Goal: Information Seeking & Learning: Check status

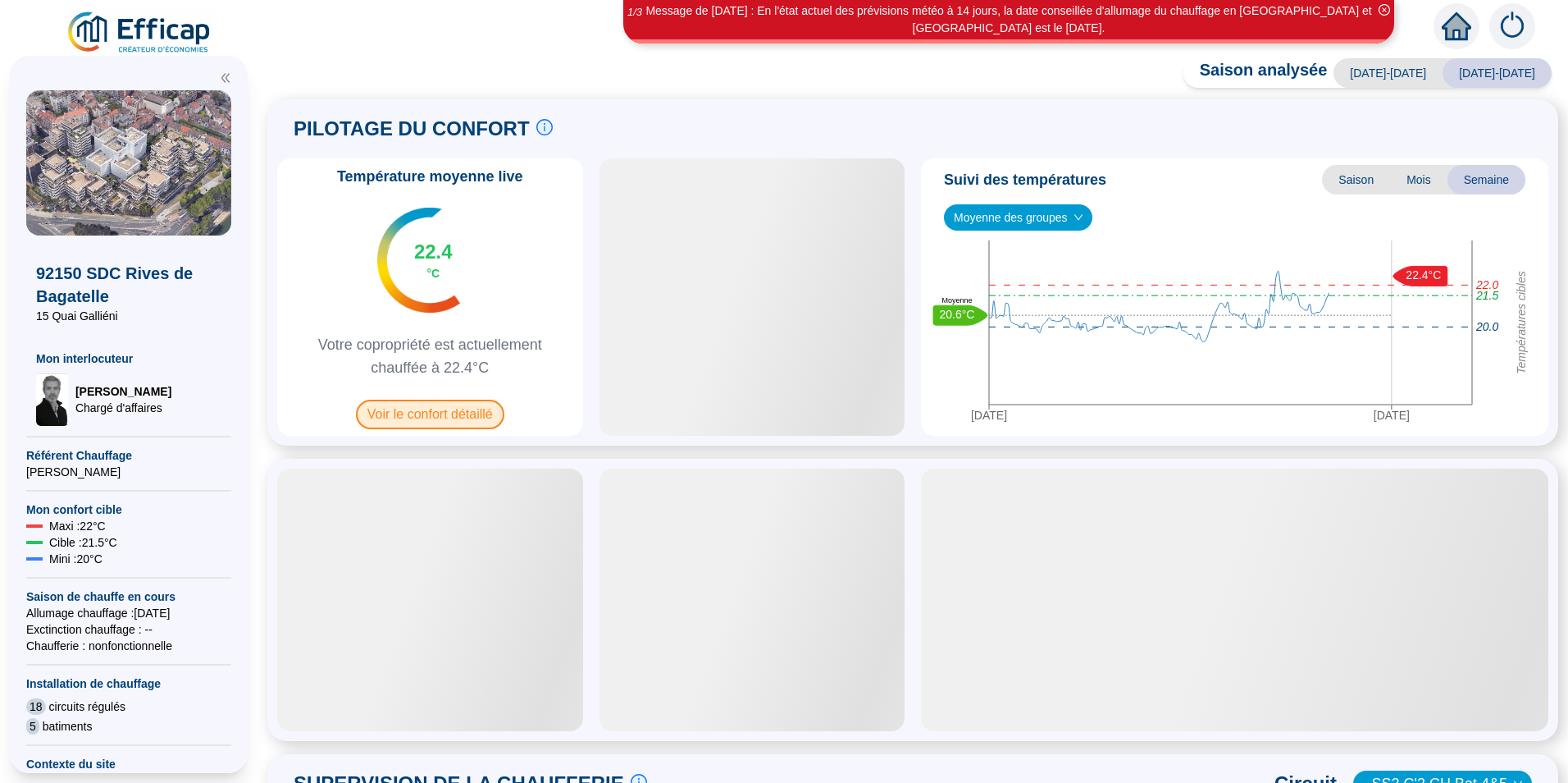
click at [392, 416] on span "Voir le confort détaillé" at bounding box center [430, 414] width 149 height 30
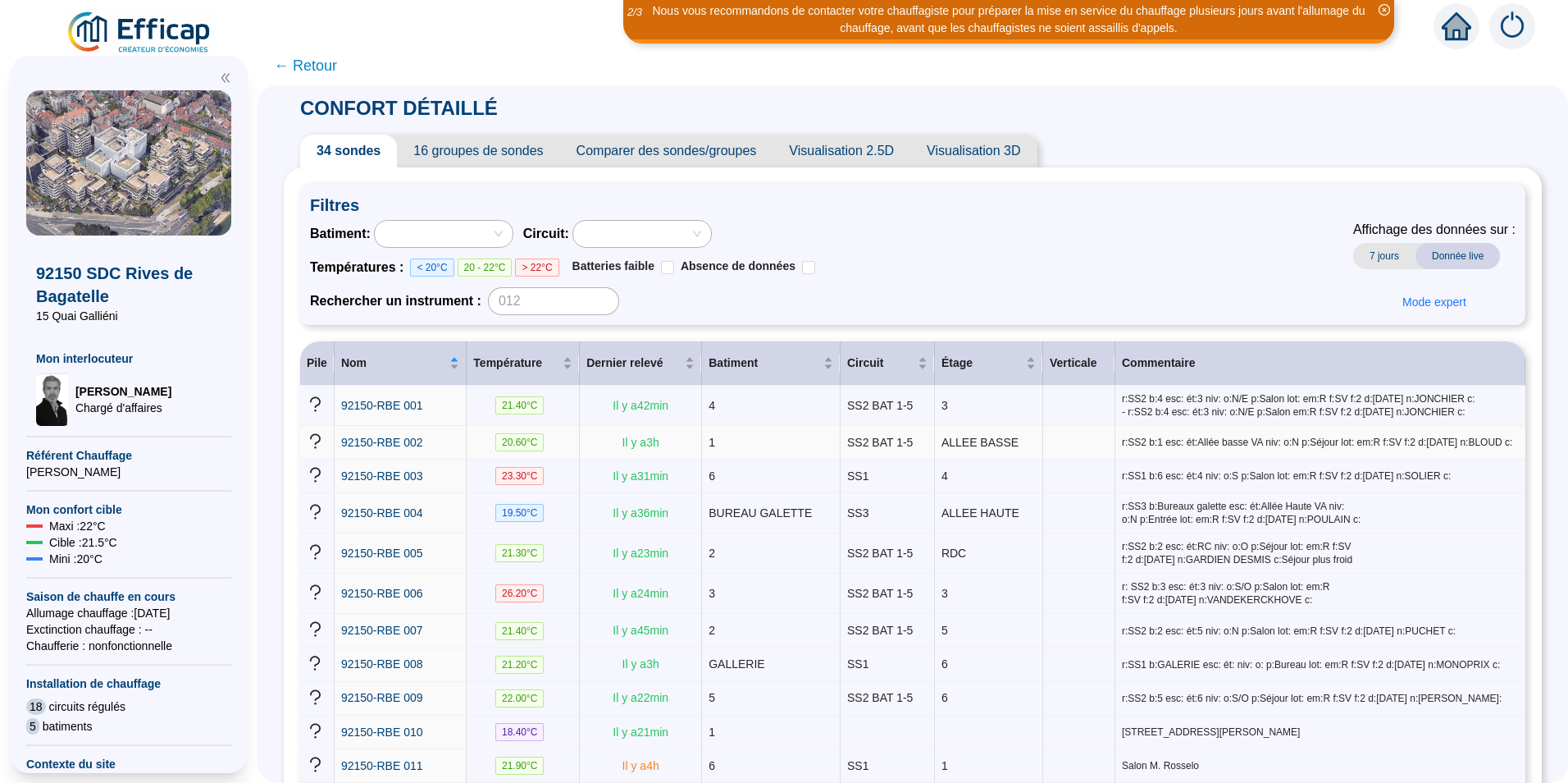
click at [546, 451] on td "20.60 °C" at bounding box center [523, 442] width 113 height 33
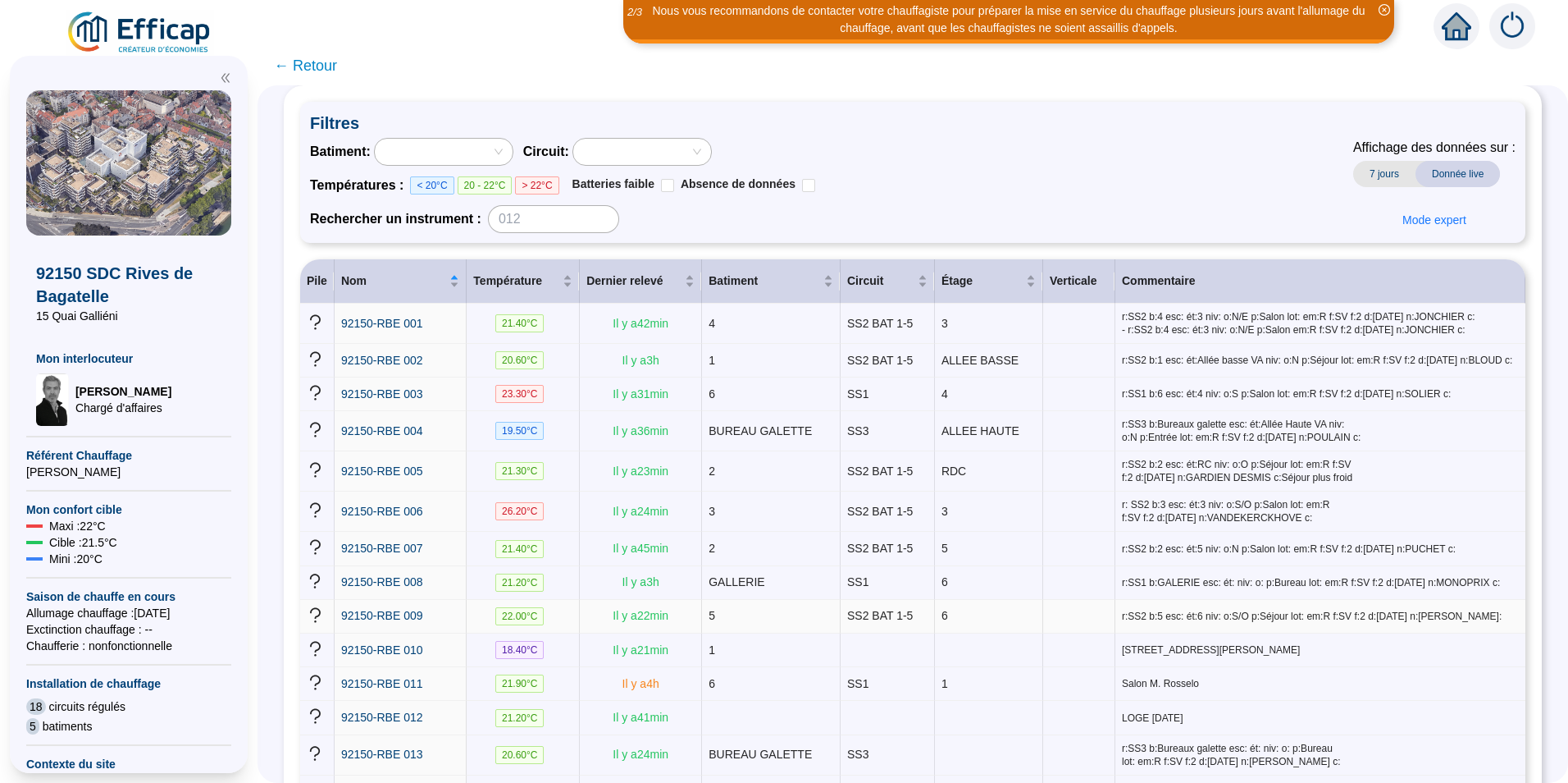
scroll to position [164, 0]
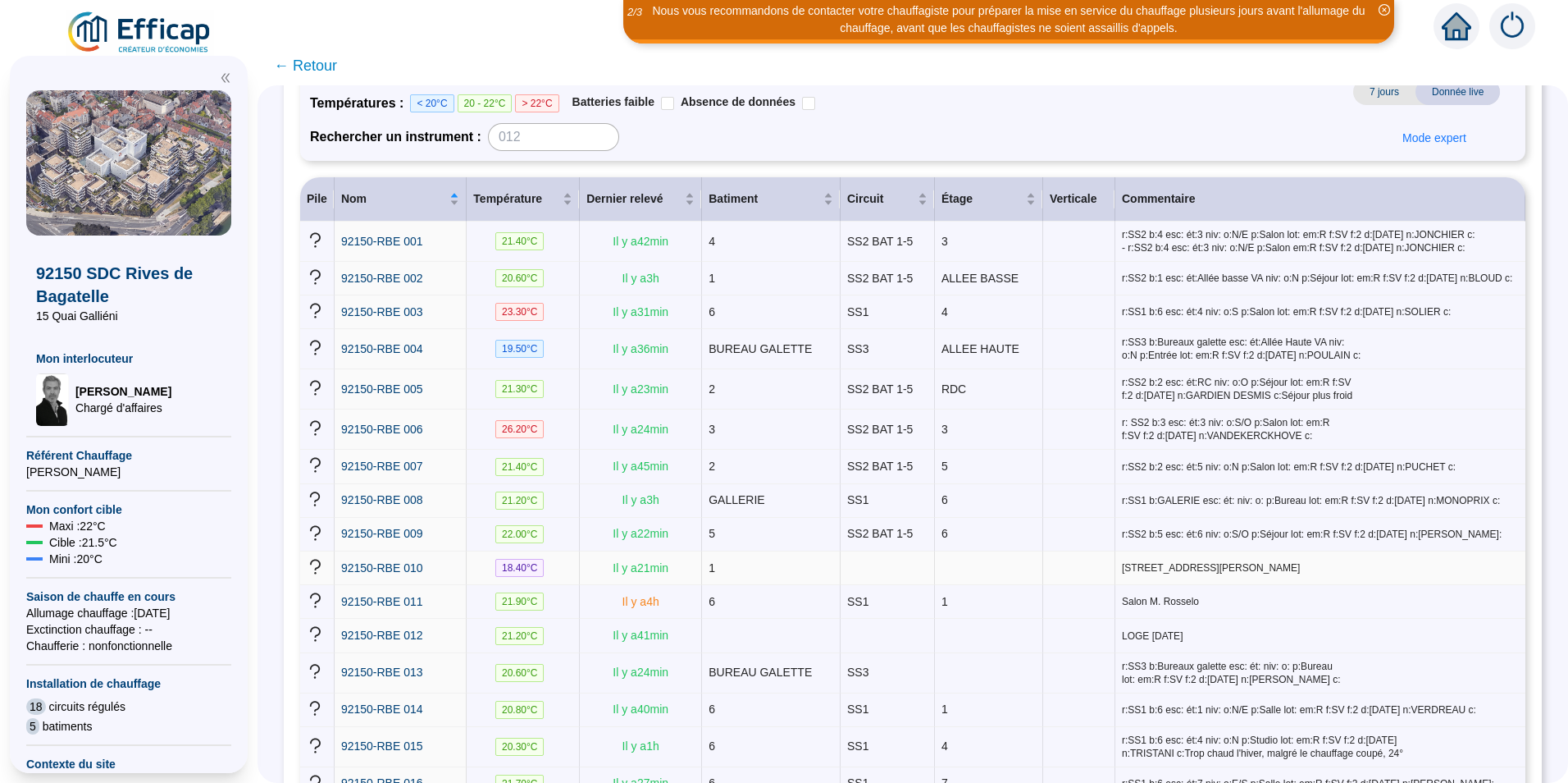
click at [560, 556] on td "18.40 °C" at bounding box center [523, 567] width 113 height 33
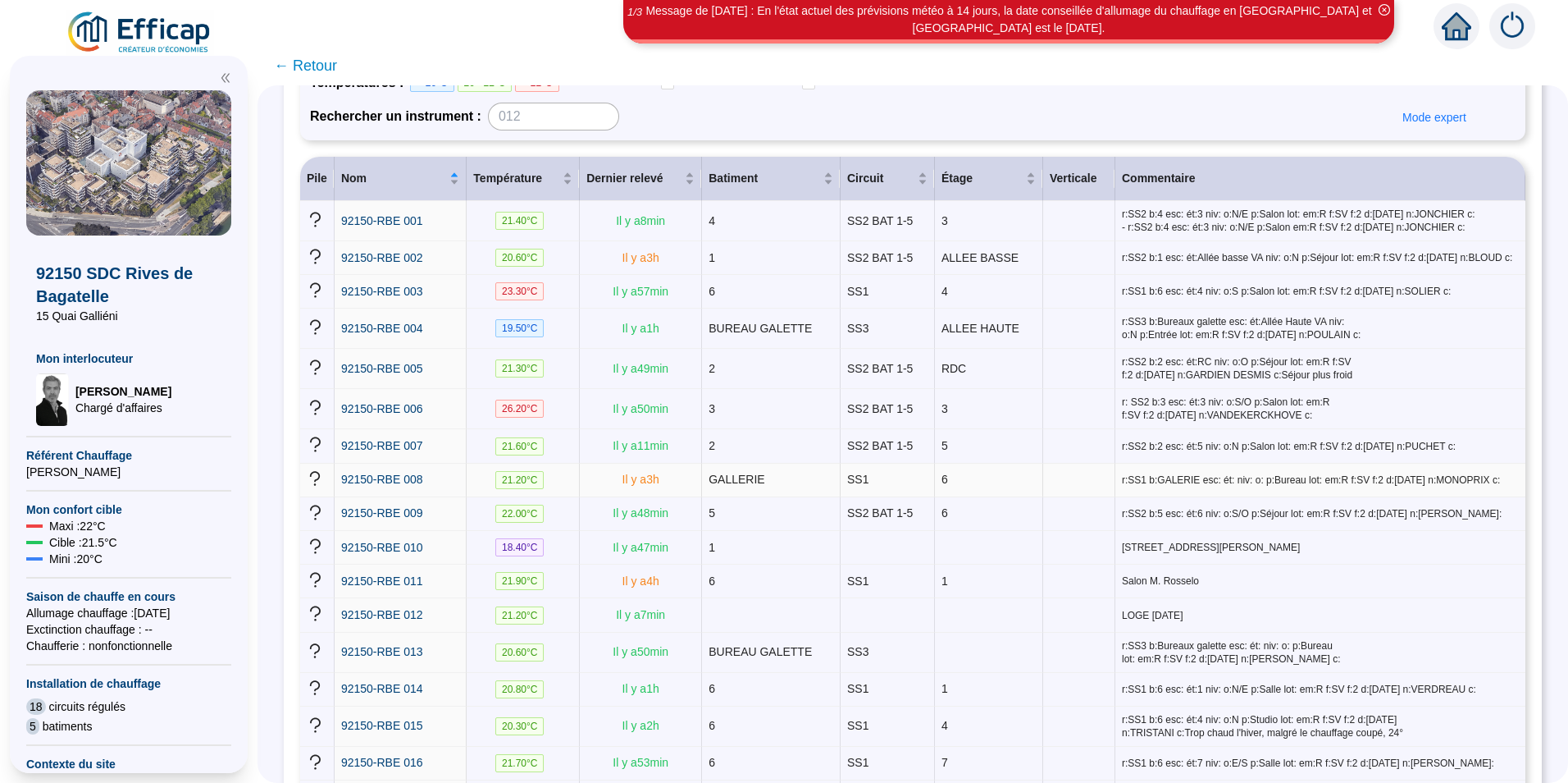
scroll to position [246, 0]
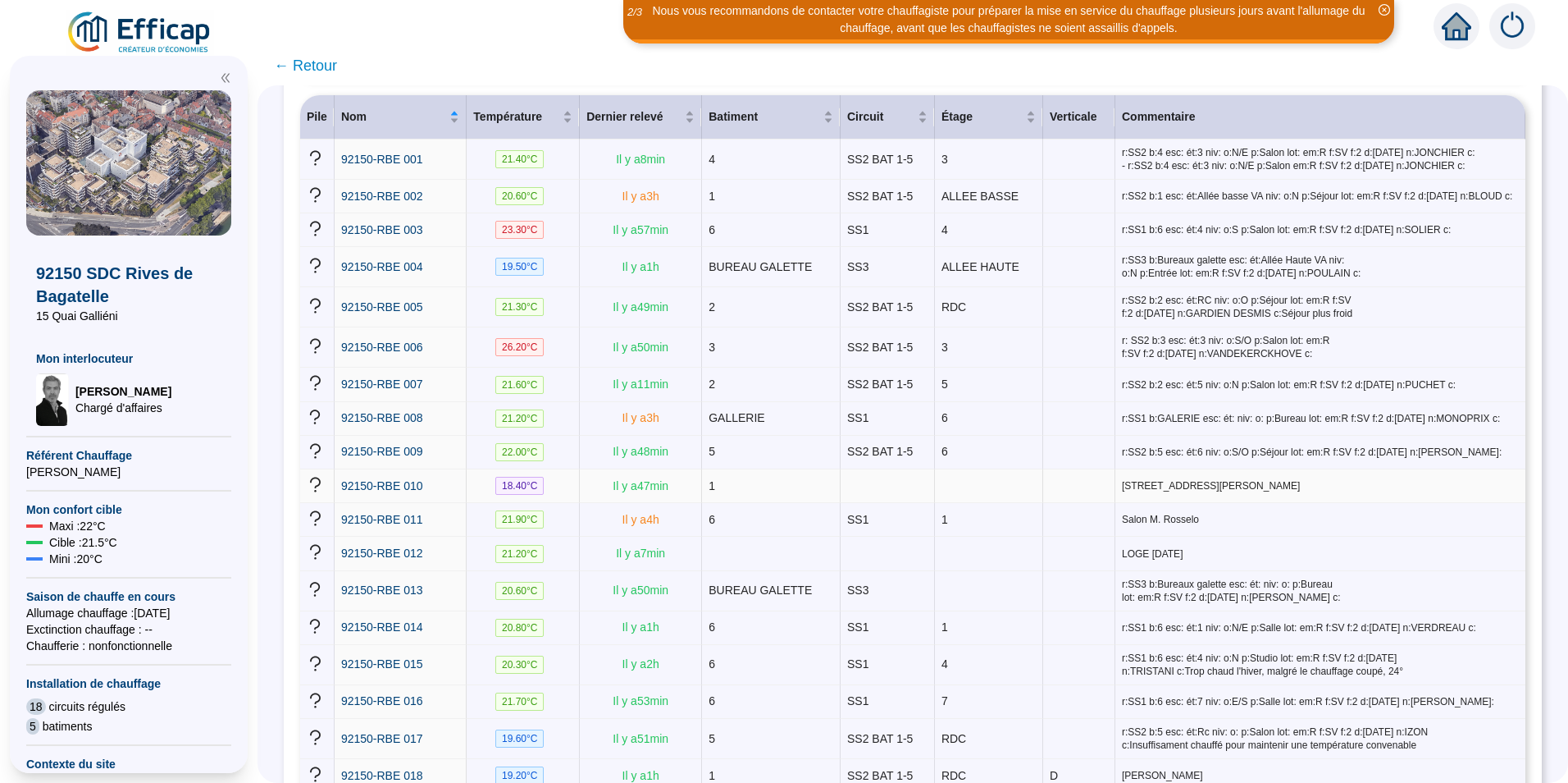
click at [459, 482] on div "92150-RBE 010" at bounding box center [401, 486] width 118 height 17
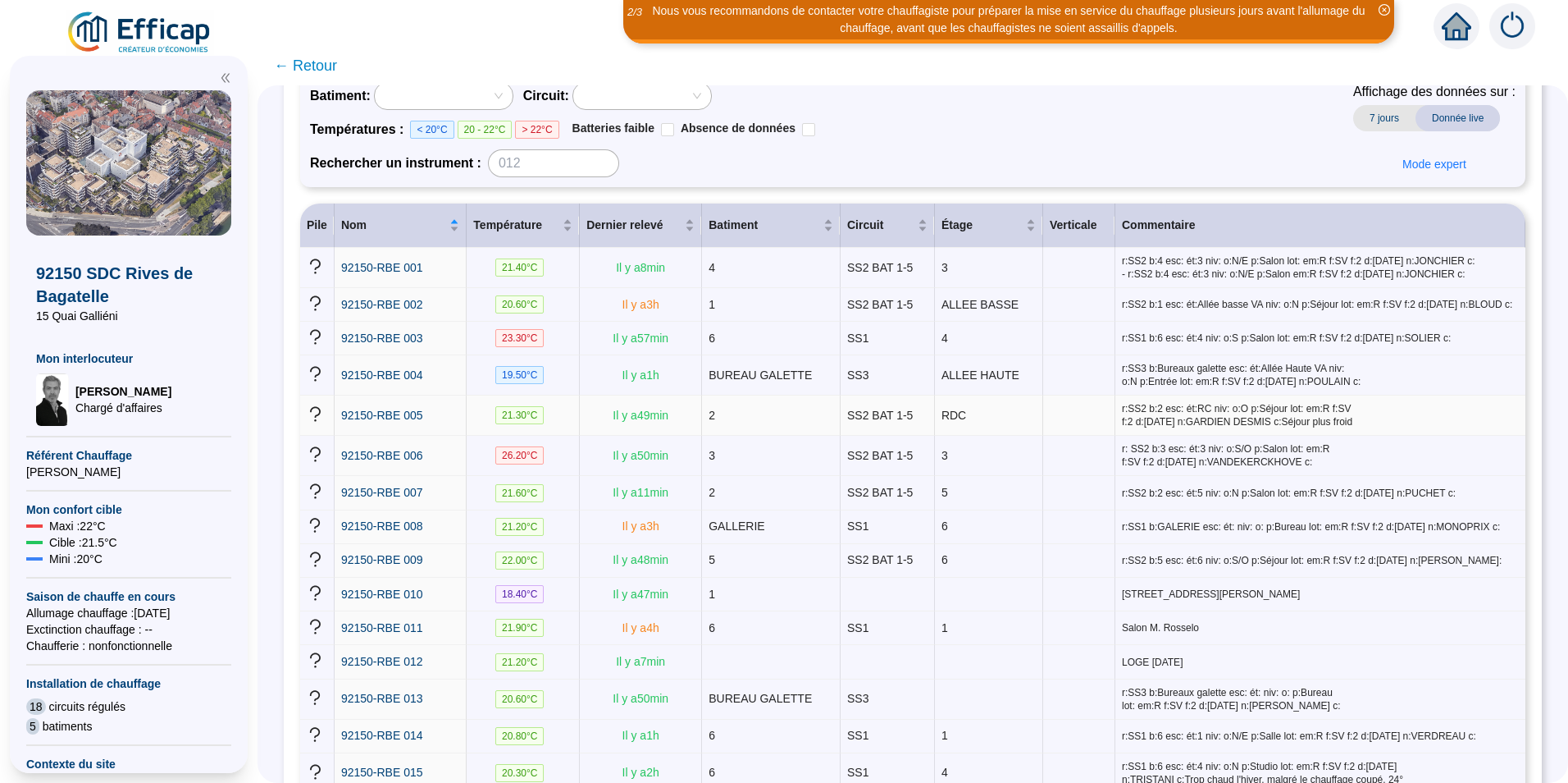
scroll to position [0, 0]
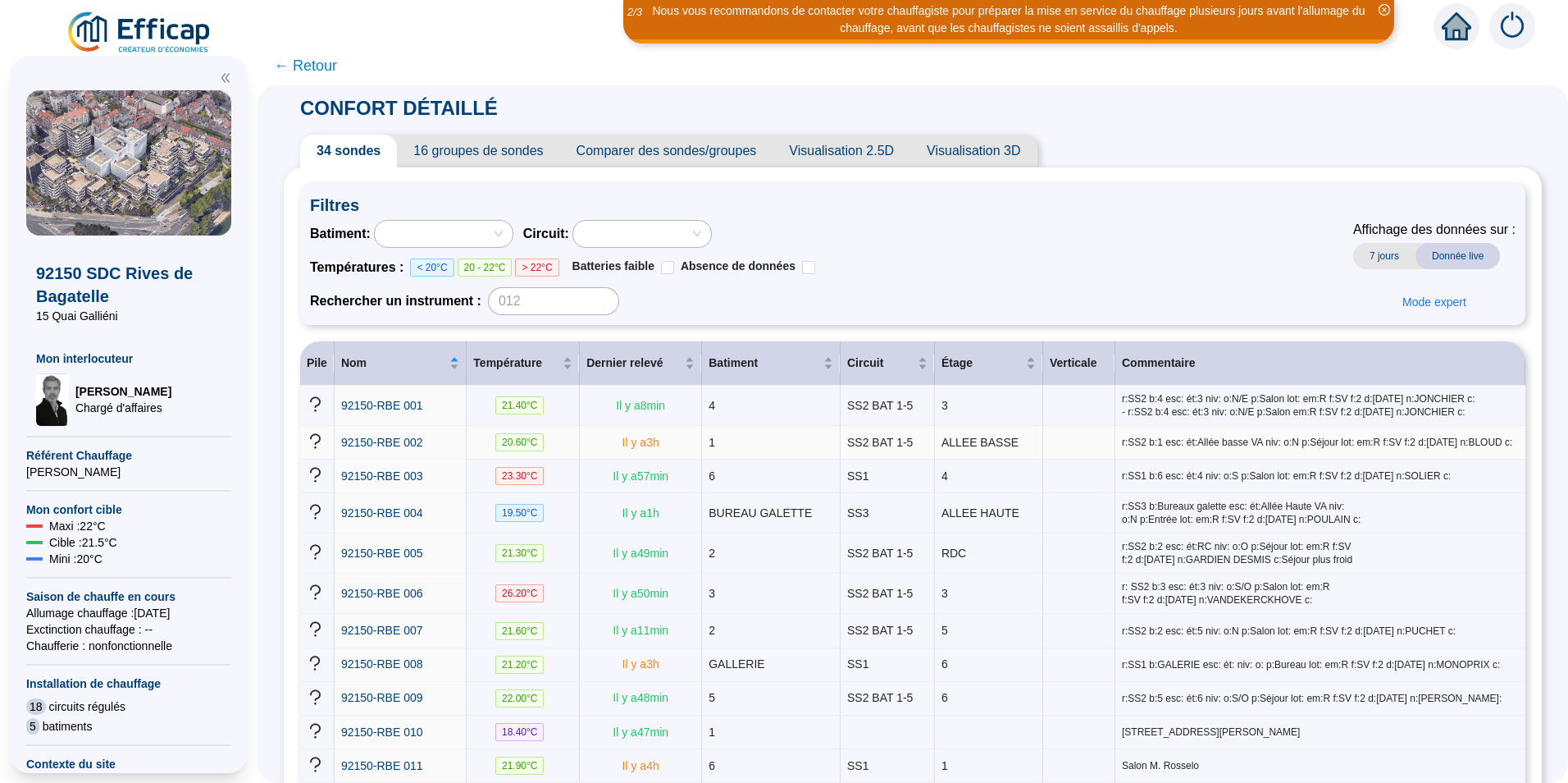
click at [540, 451] on td "20.60 °C" at bounding box center [523, 442] width 113 height 33
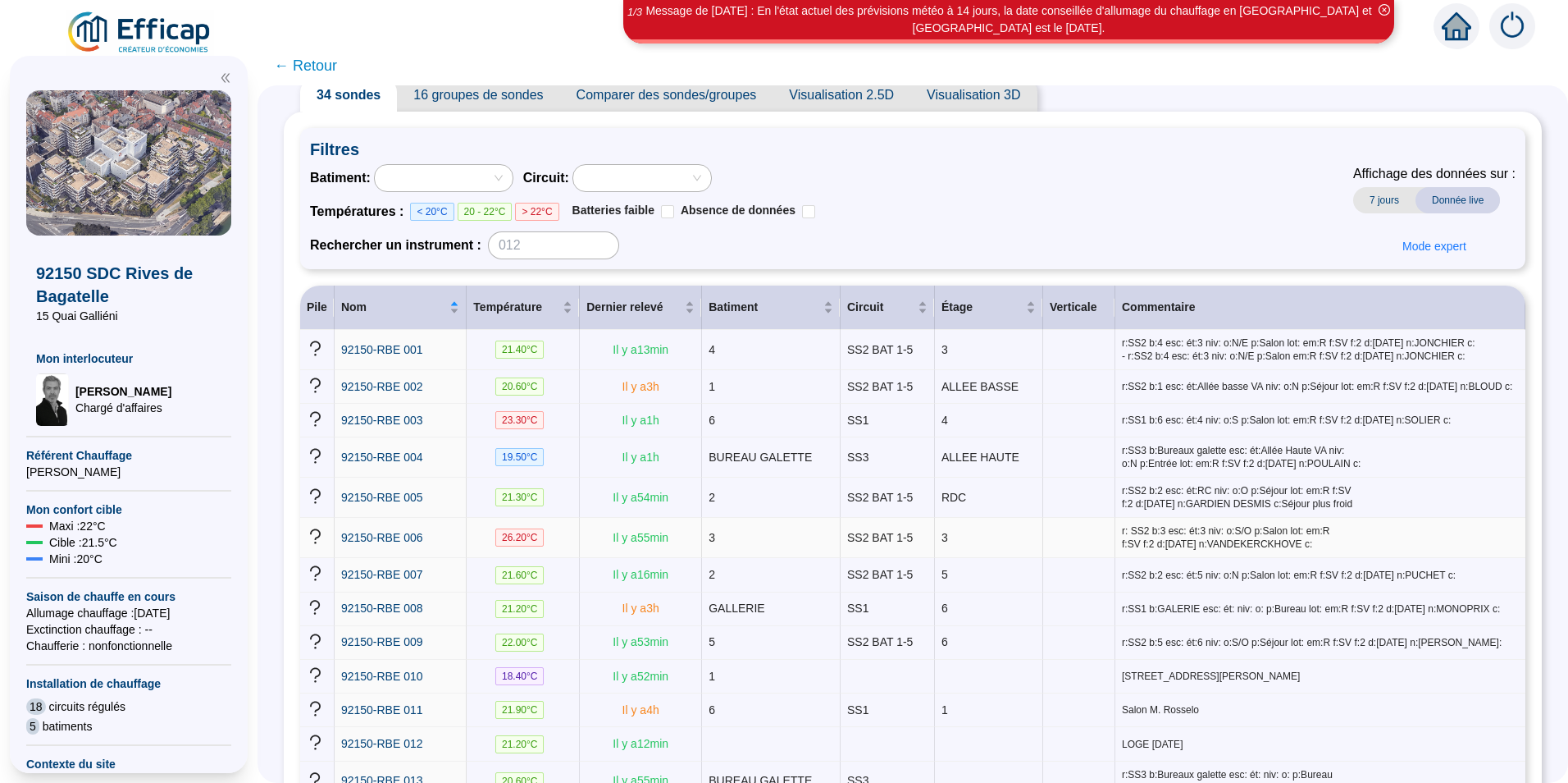
scroll to position [82, 0]
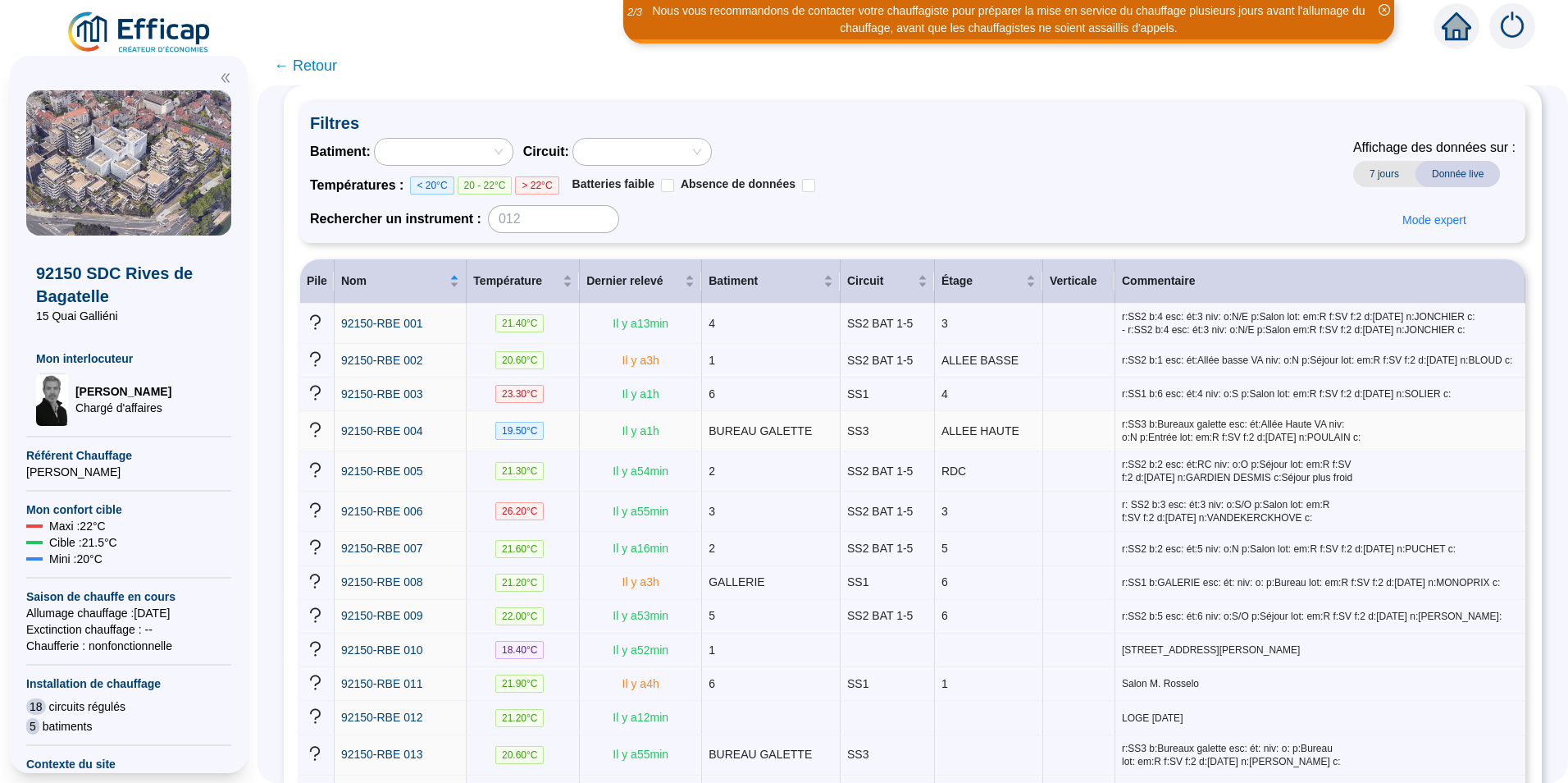
click at [537, 433] on span "19.50 °C" at bounding box center [520, 430] width 50 height 18
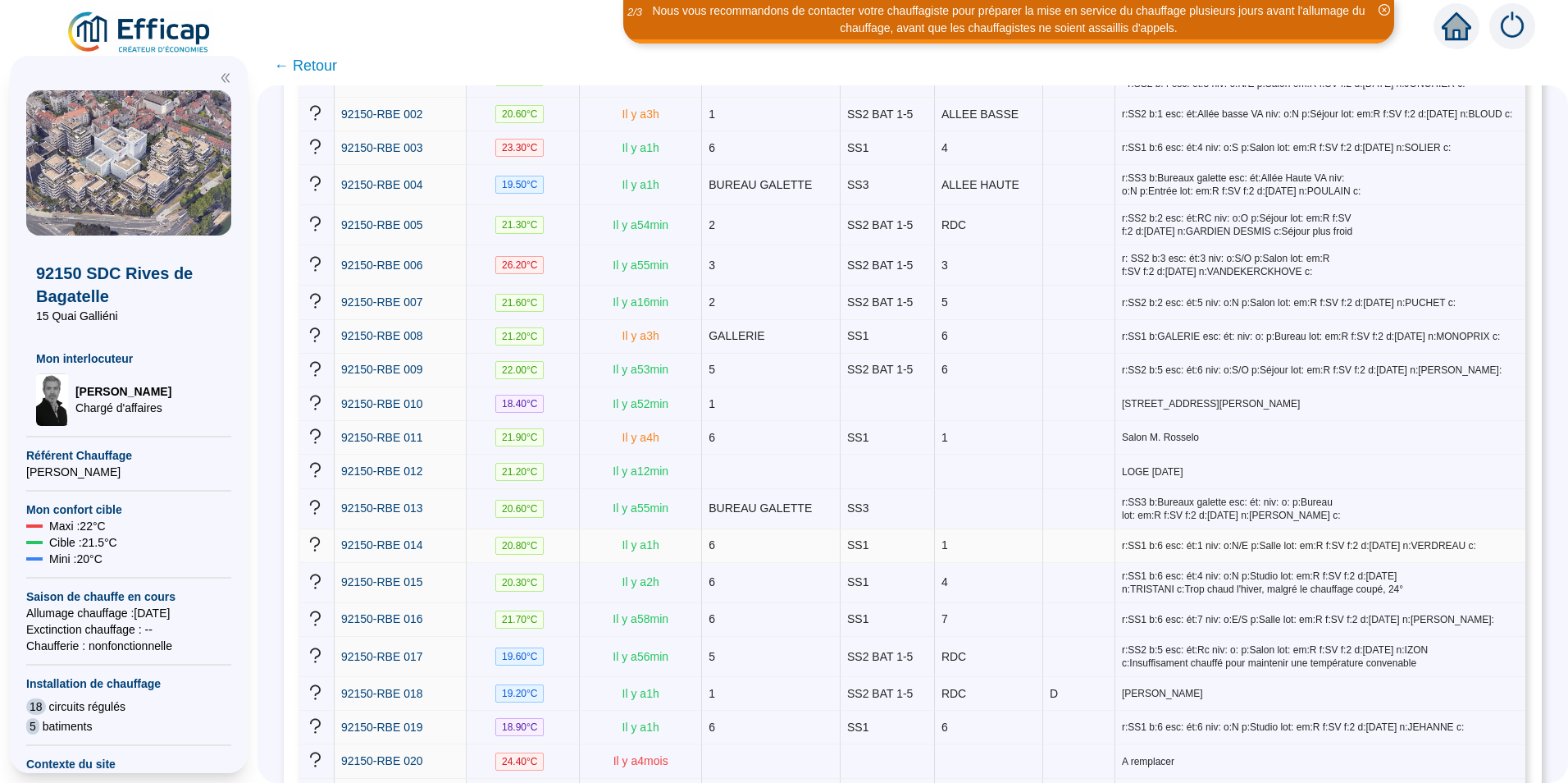
scroll to position [410, 0]
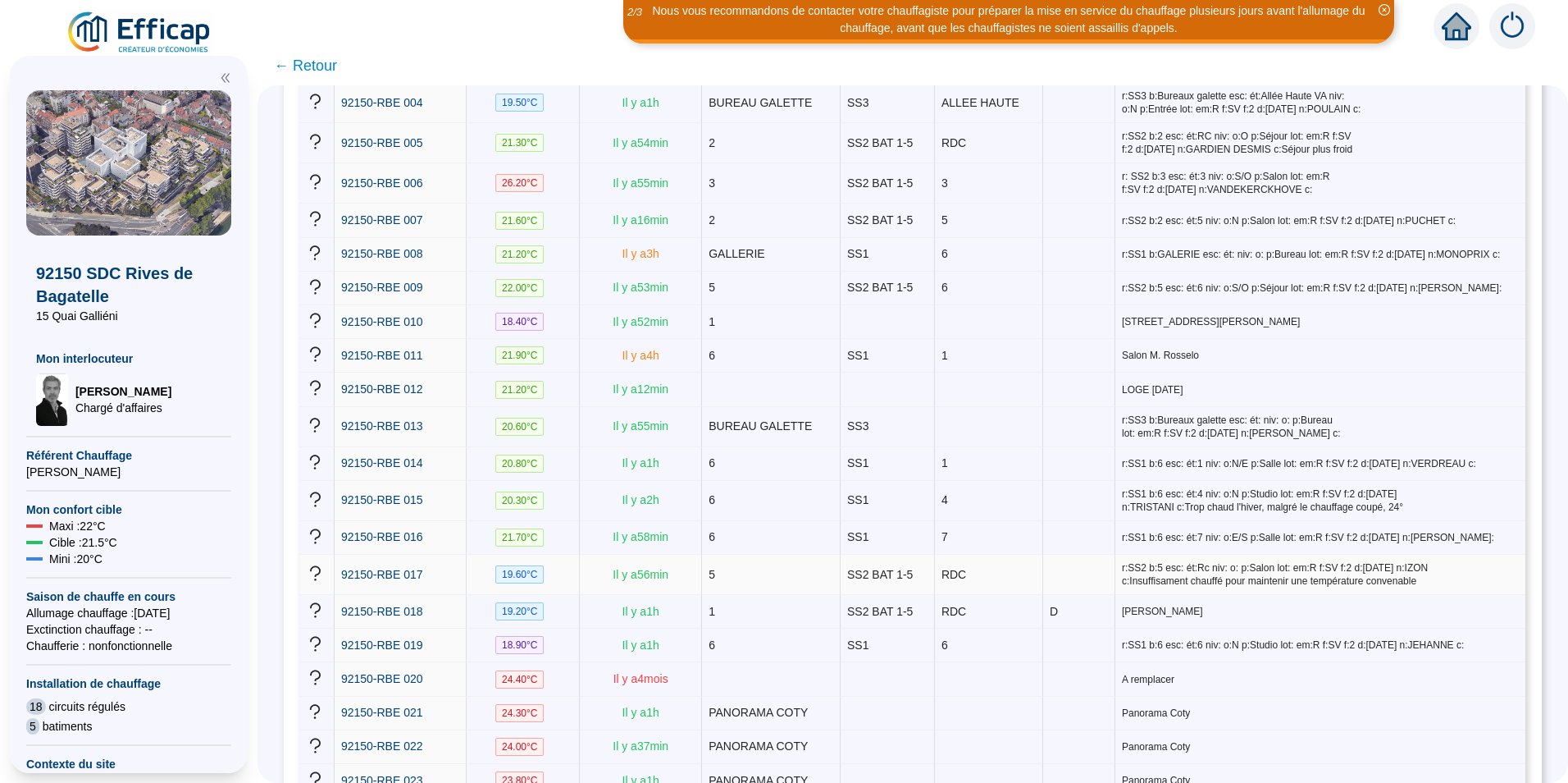
click at [1181, 561] on span "r:SS2 b:5 esc: ét:Rc niv: o: p:Salon lot: em:R f:SV f:2 d:[DATE] n:IZON c:Insuf…" at bounding box center [1321, 574] width 397 height 27
